Goal: Check status: Check status

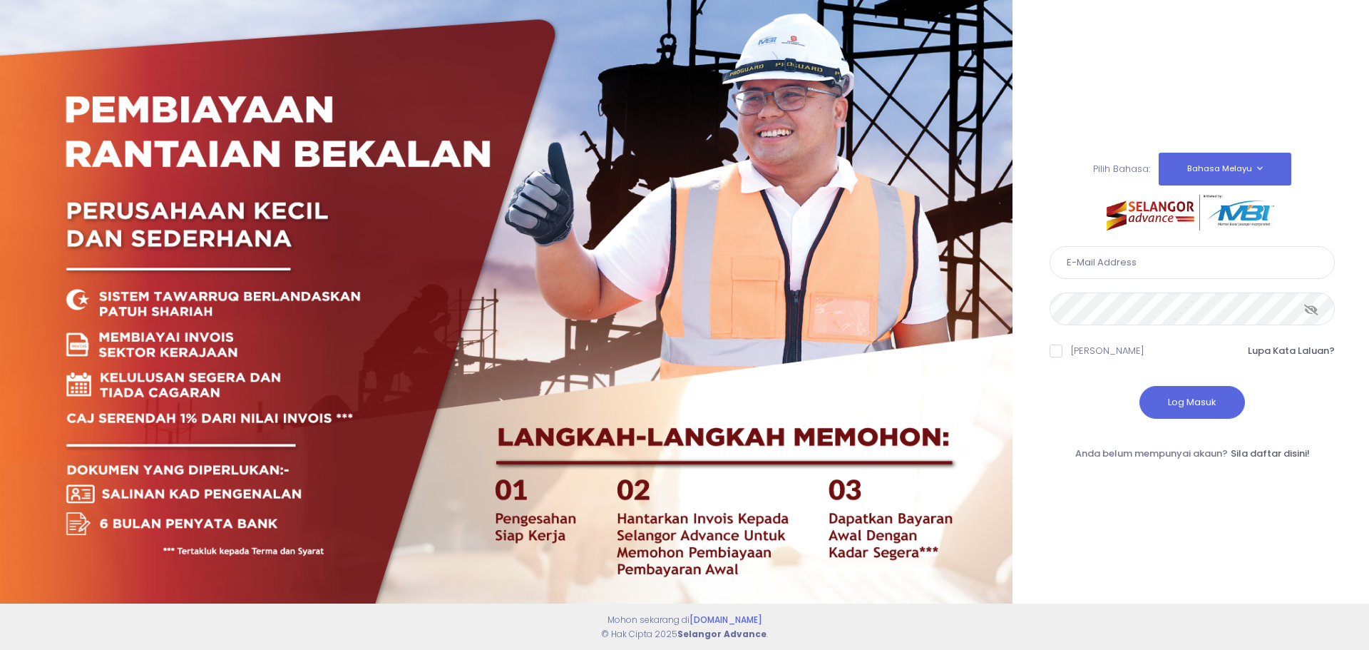
click at [1119, 250] on input "text" at bounding box center [1192, 262] width 285 height 33
type input "rafftuah5220@gmail.com"
click at [1314, 309] on icon at bounding box center [1311, 309] width 14 height 0
click at [1180, 402] on button "Log Masuk" at bounding box center [1193, 402] width 106 height 33
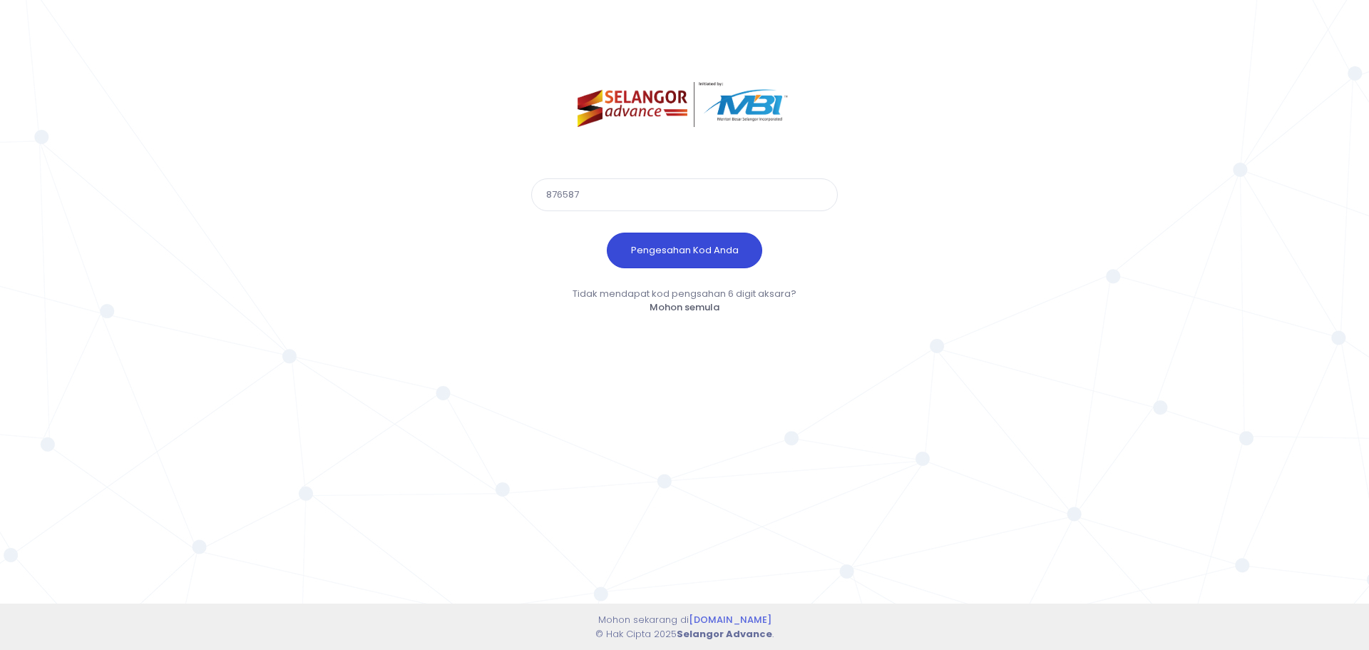
type input "876587"
click at [675, 233] on button "Pengesahan Kod Anda" at bounding box center [684, 250] width 155 height 36
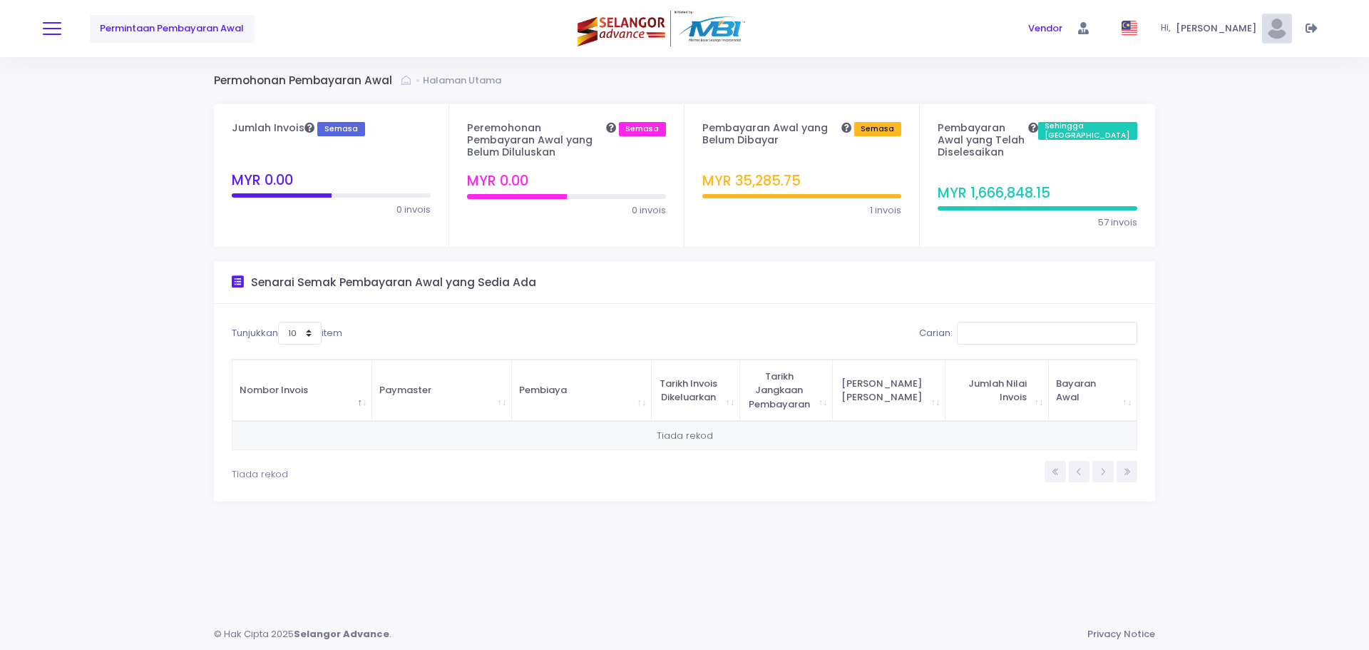
click at [44, 33] on button at bounding box center [52, 28] width 19 height 19
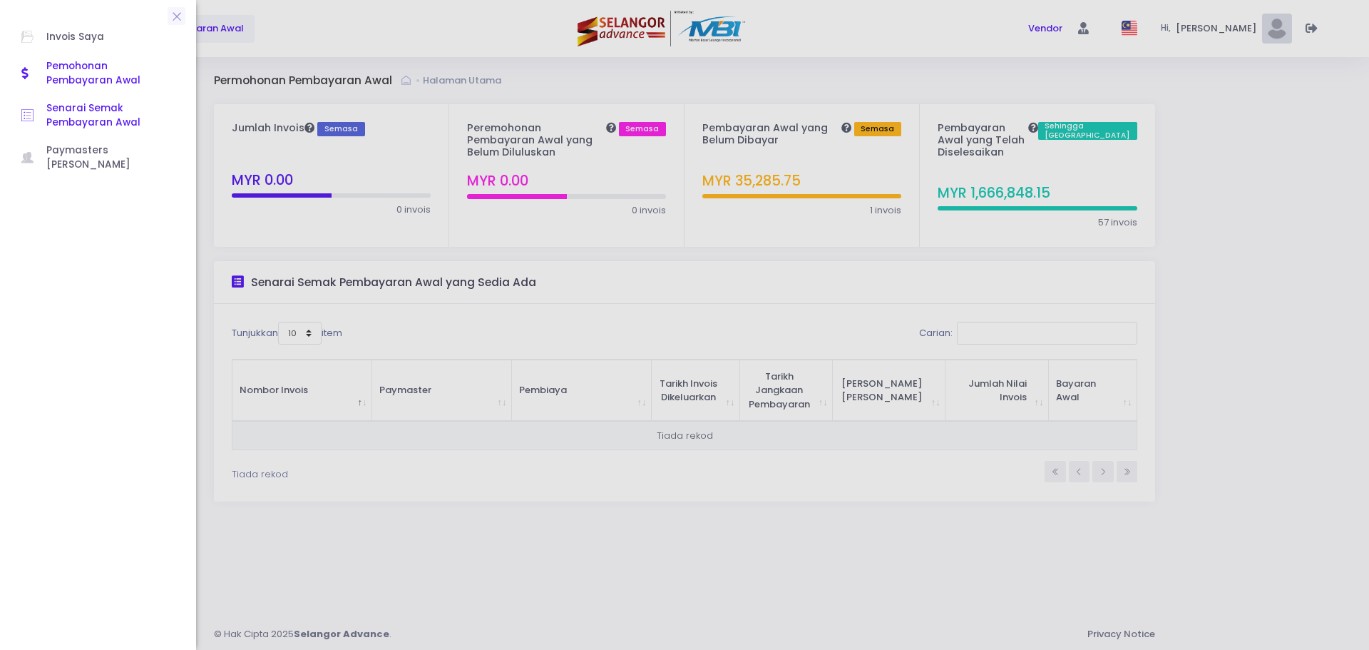
click at [62, 109] on span "Senarai Semak Pembayaran Awal" at bounding box center [110, 115] width 128 height 29
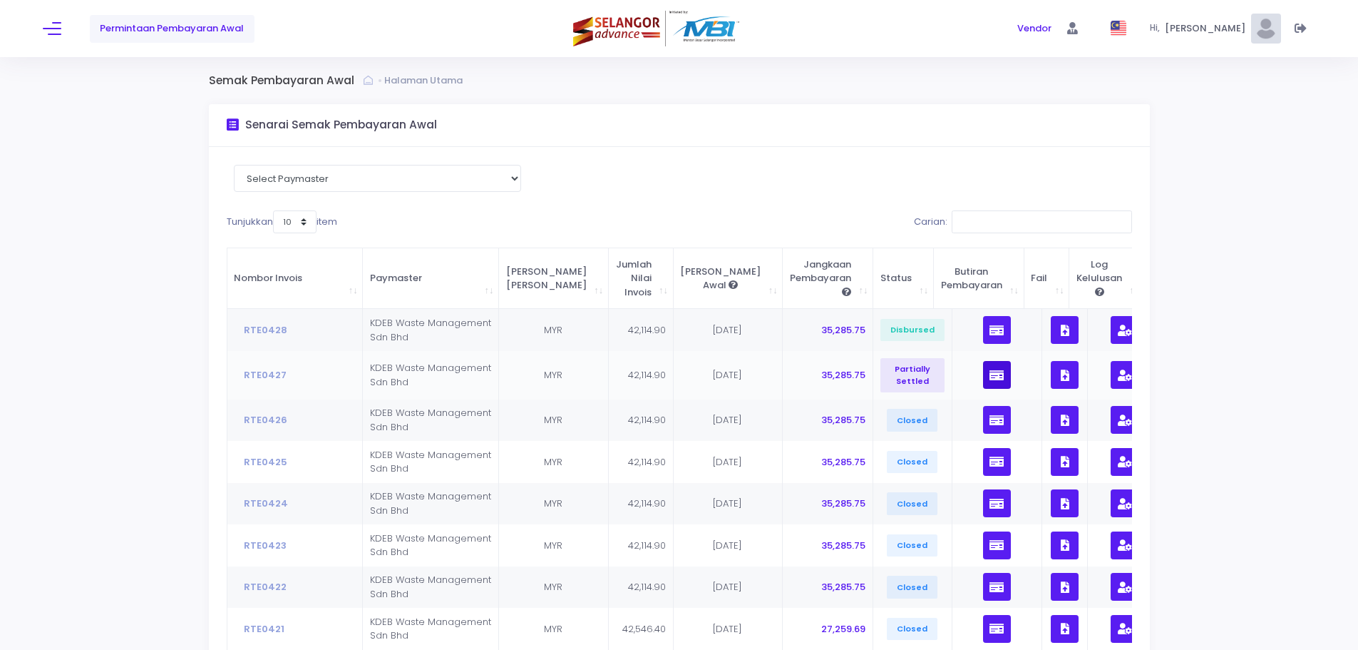
click at [990, 375] on icon "button" at bounding box center [997, 375] width 14 height 0
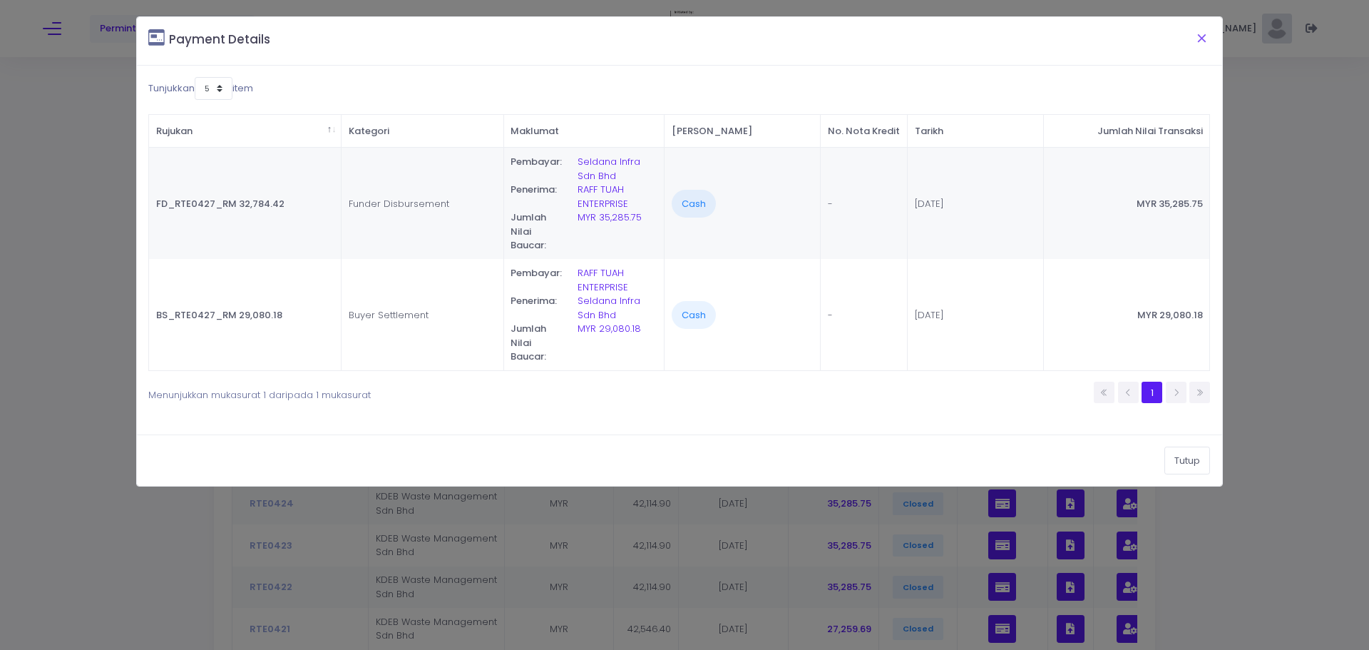
click at [1195, 38] on button "Close" at bounding box center [1202, 37] width 36 height 37
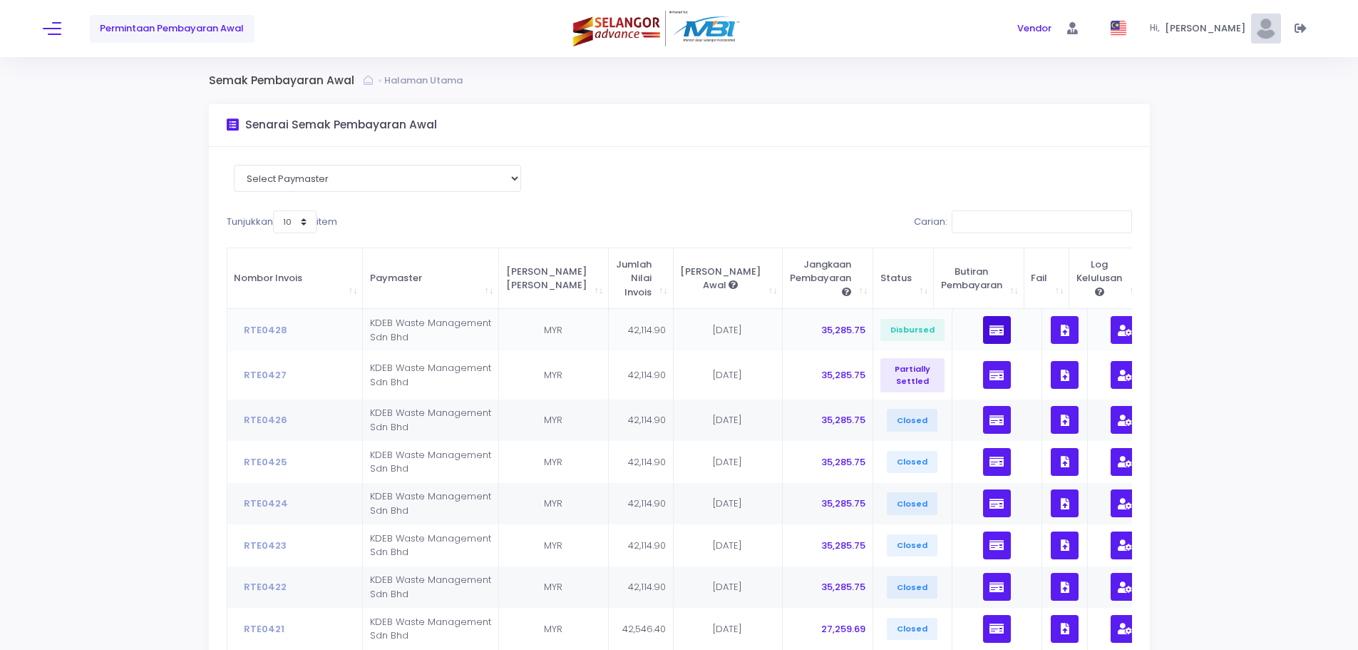
click at [983, 337] on button "button" at bounding box center [997, 330] width 28 height 28
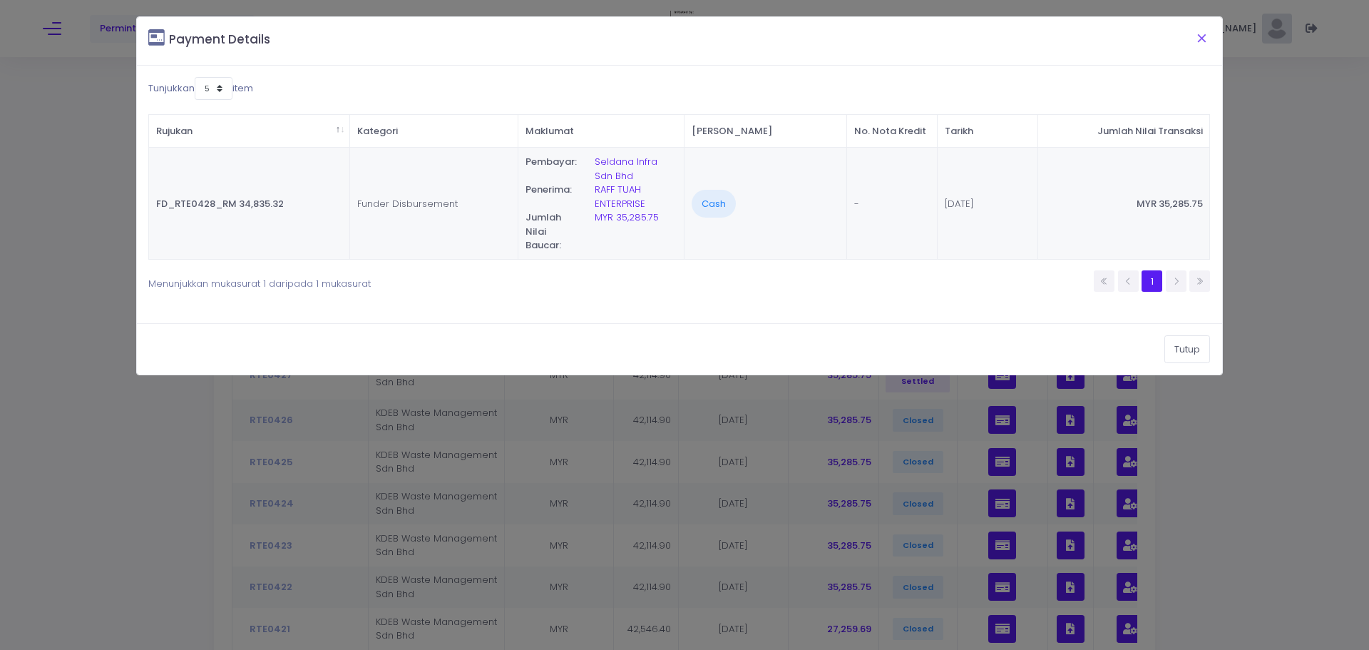
click at [1206, 37] on button "Close" at bounding box center [1202, 37] width 36 height 37
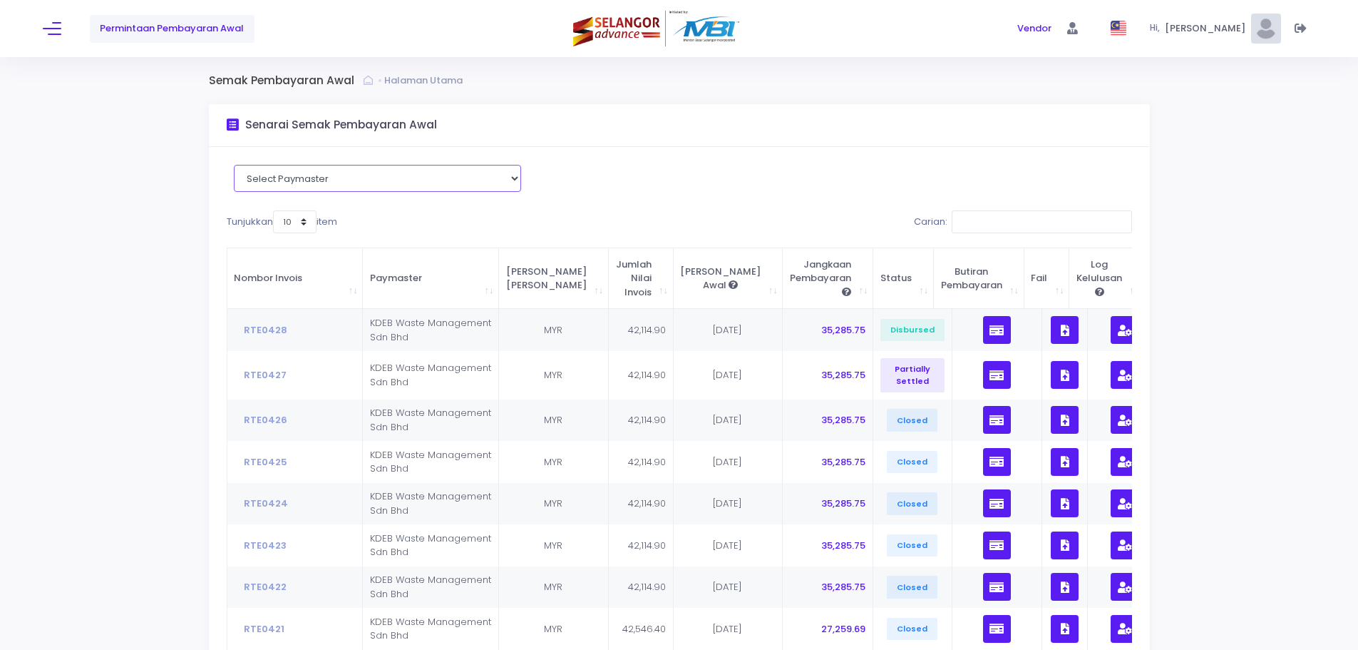
click at [444, 171] on select "Select Paymaster KDEB Waste Management Sdn Bhd" at bounding box center [377, 178] width 287 height 27
select select "1703"
click at [239, 165] on select "Select Paymaster KDEB Waste Management Sdn Bhd" at bounding box center [377, 178] width 287 height 27
click at [40, 31] on div "Permintaan Pembayaran Awal Vendor Vendor Hi," at bounding box center [679, 28] width 1358 height 57
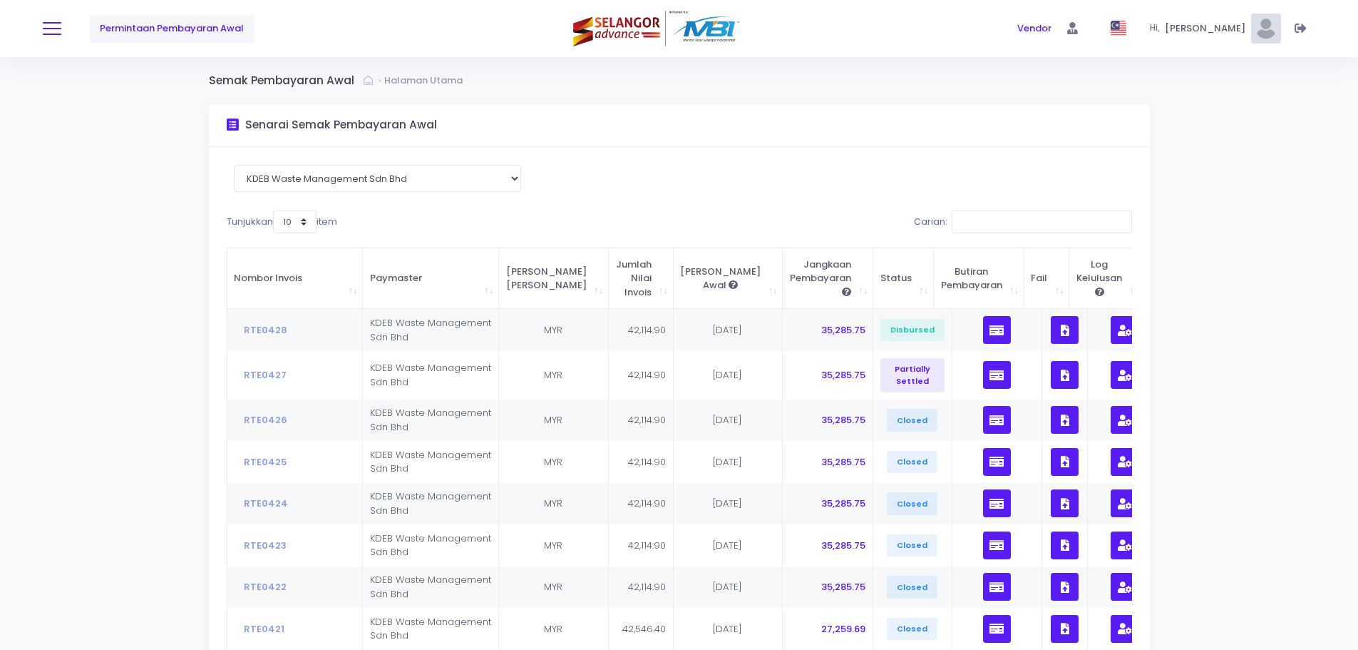
click at [49, 29] on span at bounding box center [52, 28] width 19 height 1
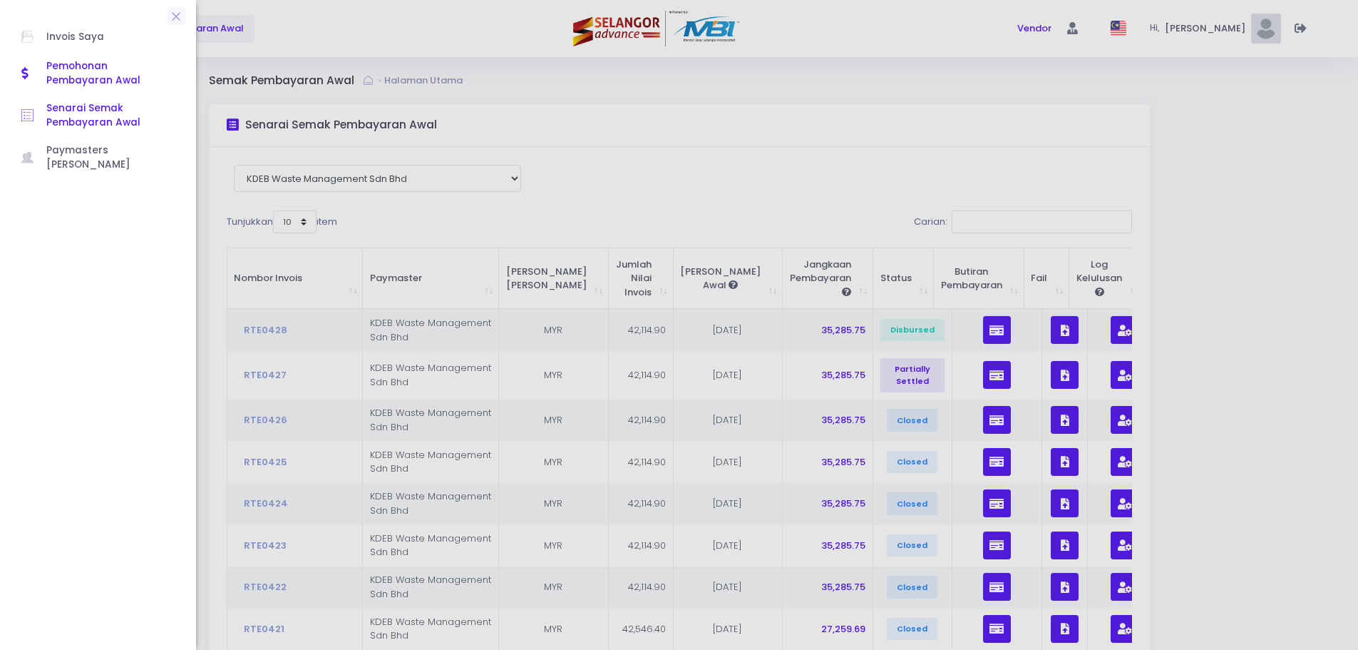
click at [116, 63] on span "Pemohonan Pembayaran Awal" at bounding box center [110, 73] width 128 height 29
click at [488, 213] on div at bounding box center [679, 325] width 1358 height 650
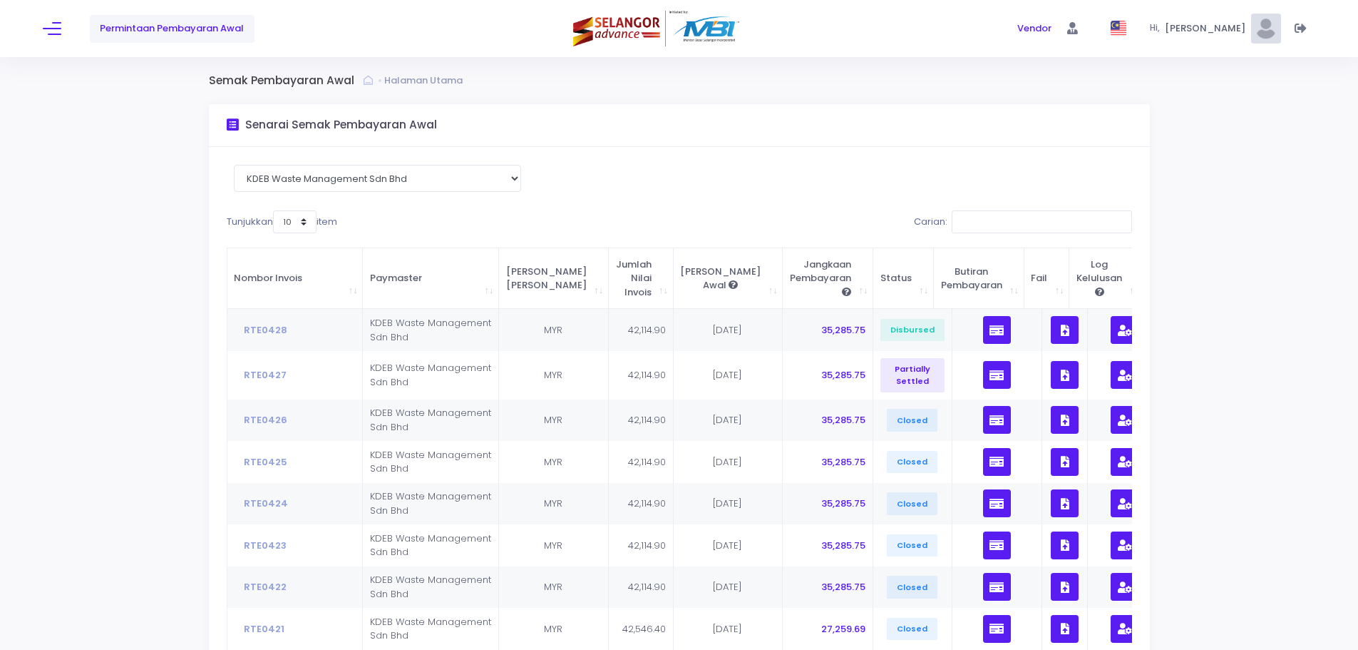
click at [58, 41] on div "Permintaan Pembayaran Awal" at bounding box center [255, 28] width 424 height 57
click at [58, 31] on button at bounding box center [52, 28] width 19 height 19
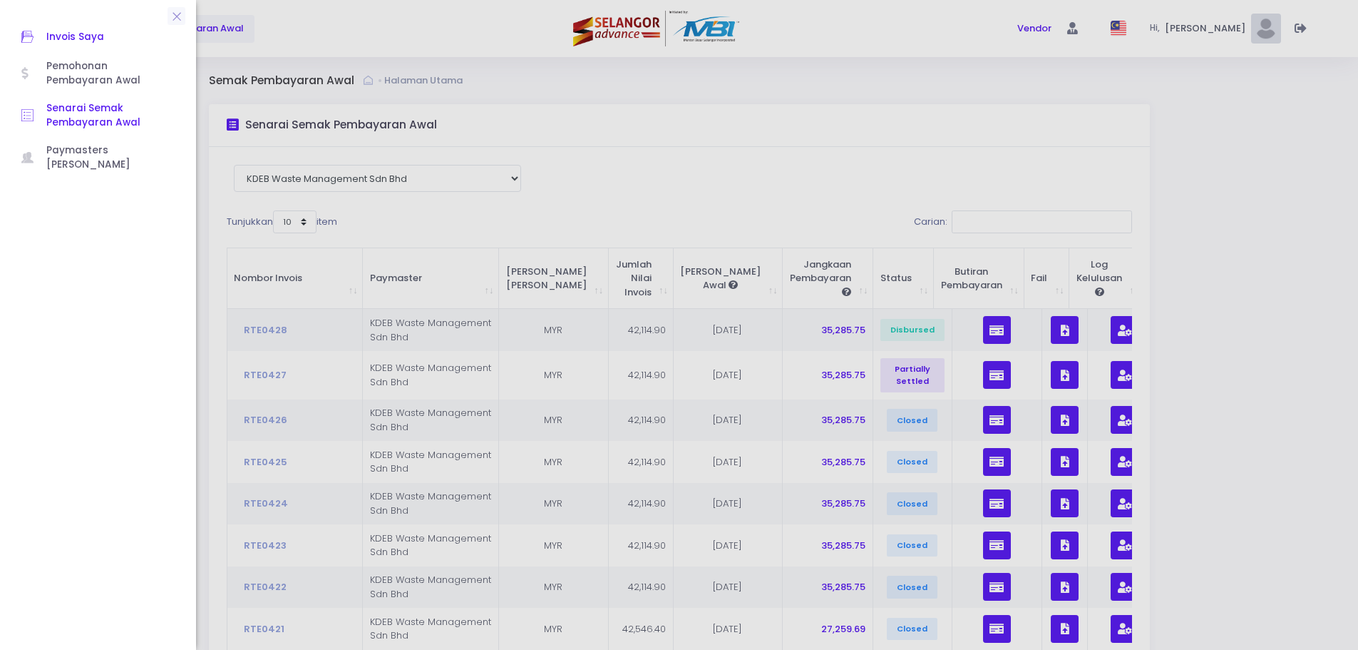
click at [96, 46] on span "Invois Saya" at bounding box center [110, 37] width 128 height 19
